Goal: Task Accomplishment & Management: Complete application form

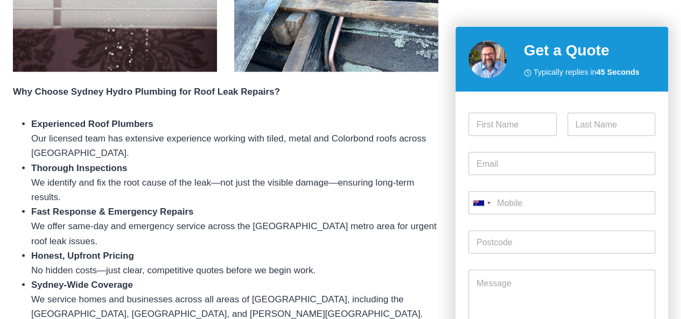
scroll to position [915, 0]
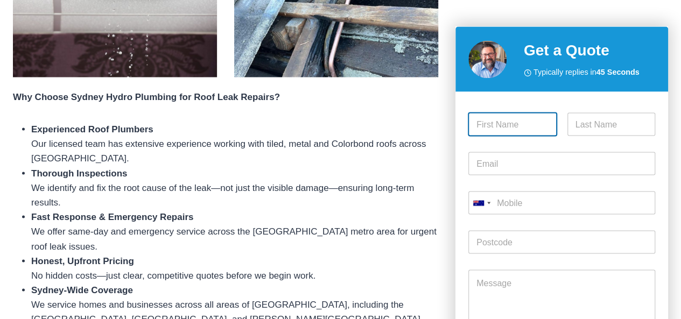
click at [485, 125] on input "First" at bounding box center [512, 124] width 88 height 23
type input "[PERSON_NAME]"
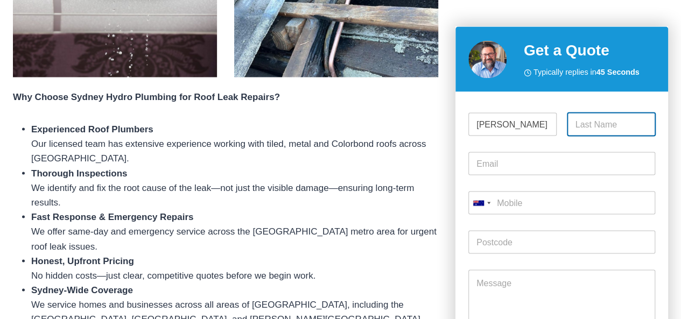
click at [594, 121] on input "Last" at bounding box center [611, 124] width 88 height 23
type input "[PERSON_NAME]"
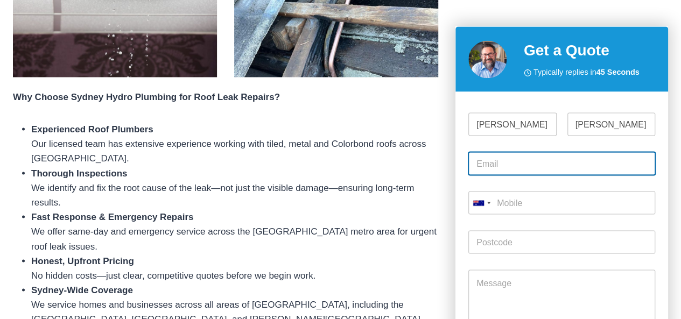
click at [499, 159] on input "Email *" at bounding box center [561, 163] width 187 height 23
type input "[EMAIL_ADDRESS][DOMAIN_NAME]"
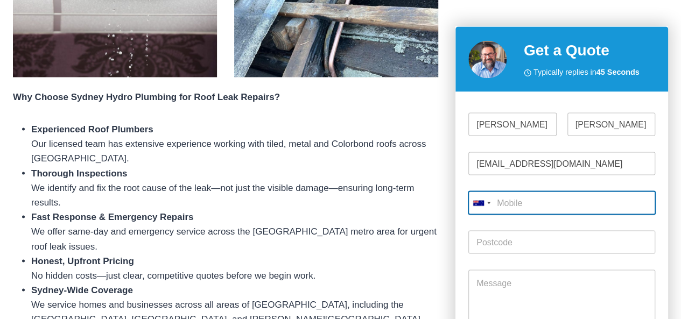
click at [514, 204] on input "Mobile *" at bounding box center [561, 203] width 187 height 23
type input "0425 717 435"
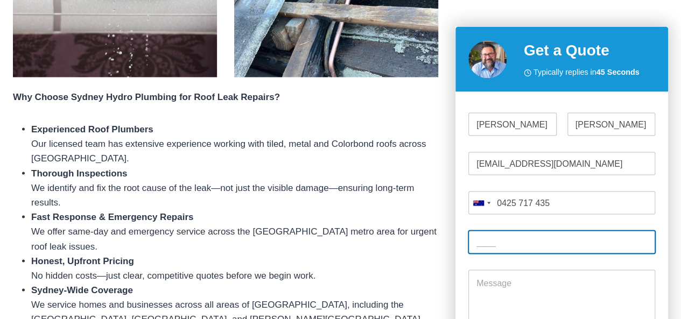
click at [506, 240] on input "Post Code *" at bounding box center [561, 242] width 187 height 23
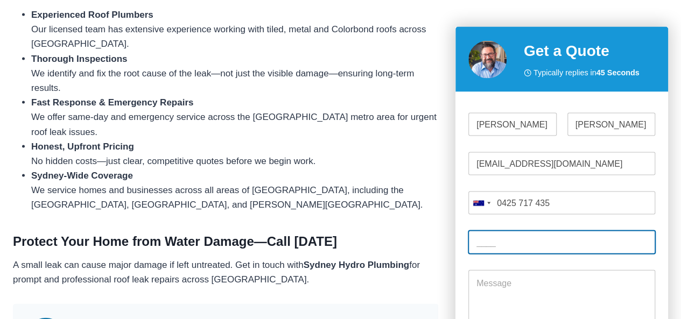
scroll to position [1076, 0]
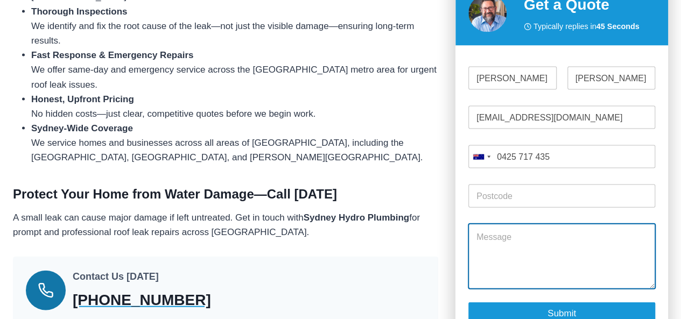
click at [519, 226] on textarea "Message" at bounding box center [561, 256] width 187 height 65
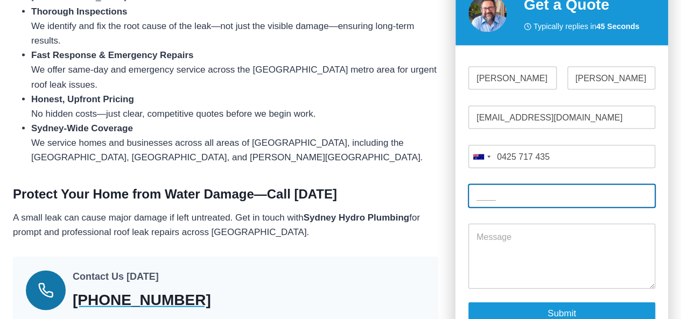
click at [503, 185] on input "Post Code *" at bounding box center [561, 196] width 187 height 23
type input "2228"
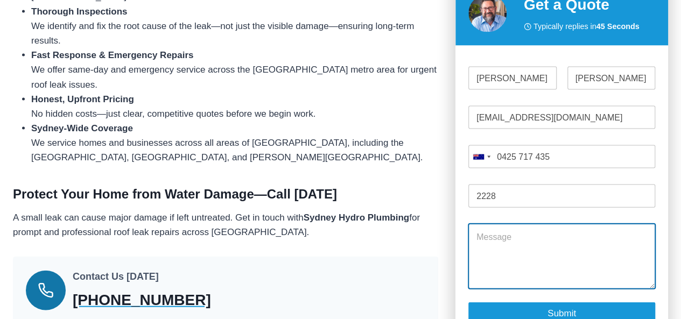
click at [488, 224] on textarea "Message" at bounding box center [561, 256] width 187 height 65
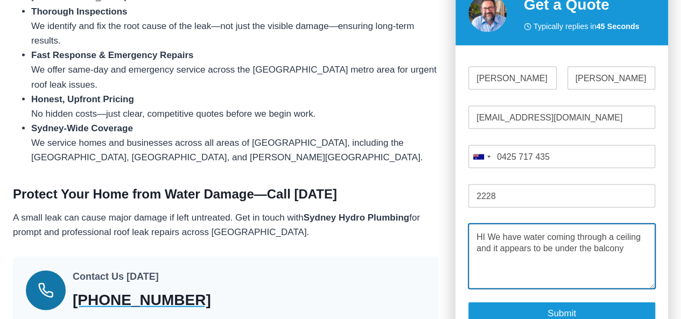
click at [497, 235] on textarea "HI We have water coming through a ceiling and it appears to be under the balcony" at bounding box center [561, 256] width 187 height 65
click at [516, 243] on textarea "HI We have water coming through a ceiling and the ceiling leak appears to be un…" at bounding box center [561, 256] width 187 height 65
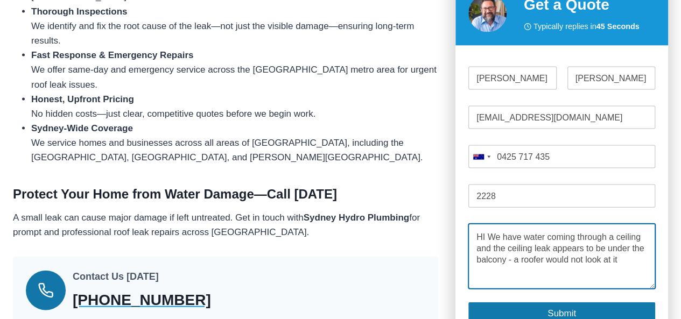
type textarea "HI We have water coming through a ceiling and the ceiling leak appears to be un…"
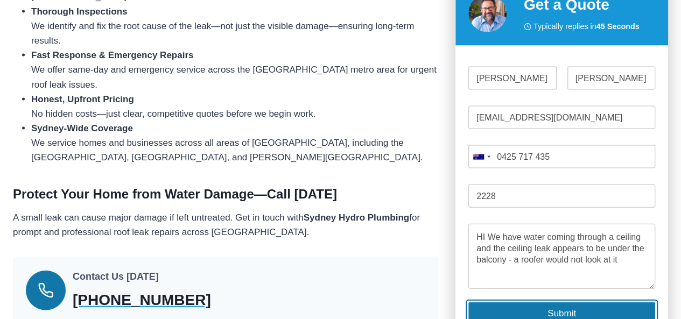
click at [555, 302] on button "Submit" at bounding box center [561, 313] width 187 height 22
